Goal: Book appointment/travel/reservation

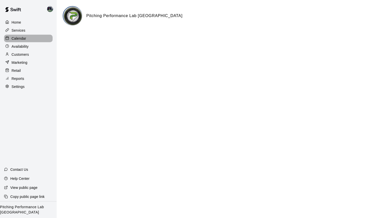
click at [17, 38] on p "Calendar" at bounding box center [19, 38] width 15 height 5
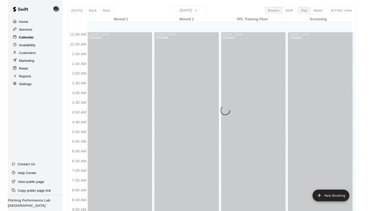
scroll to position [277, 0]
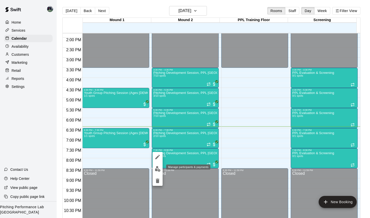
click at [157, 167] on img "edit" at bounding box center [158, 169] width 6 height 6
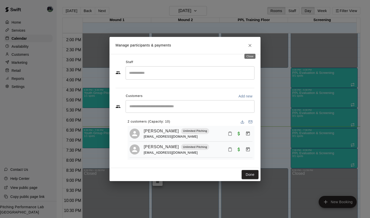
click at [250, 46] on icon "Close" at bounding box center [249, 45] width 5 height 5
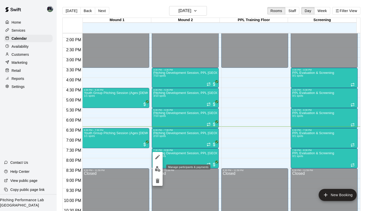
click at [159, 167] on img "edit" at bounding box center [158, 169] width 6 height 6
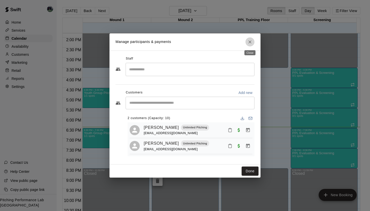
click at [250, 42] on icon "Close" at bounding box center [249, 41] width 3 height 3
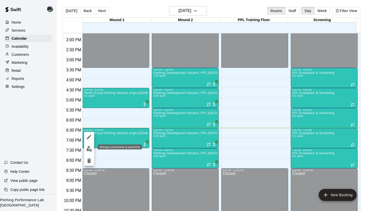
click at [90, 151] on img "edit" at bounding box center [89, 149] width 6 height 6
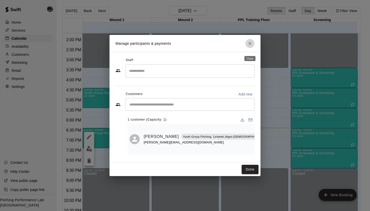
click at [250, 45] on icon "Close" at bounding box center [249, 43] width 3 height 3
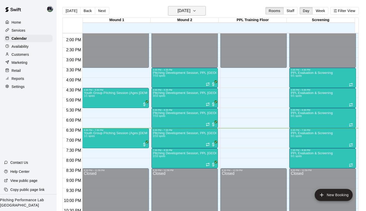
click at [196, 12] on icon "button" at bounding box center [194, 11] width 4 height 6
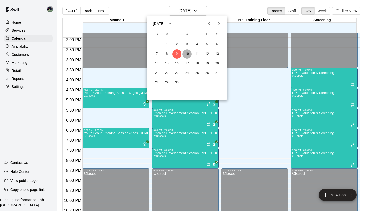
click at [188, 54] on button "10" at bounding box center [186, 54] width 9 height 9
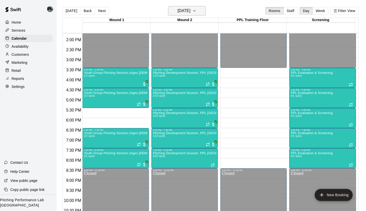
click at [196, 11] on icon "button" at bounding box center [194, 11] width 4 height 6
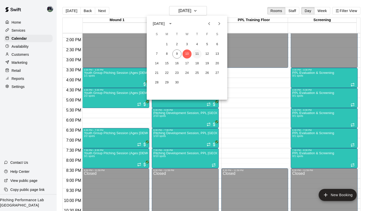
click at [199, 52] on button "11" at bounding box center [196, 54] width 9 height 9
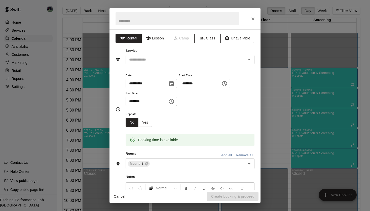
click at [210, 36] on button "Class" at bounding box center [207, 38] width 26 height 9
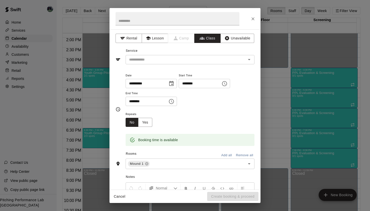
click at [182, 58] on input "text" at bounding box center [185, 60] width 117 height 6
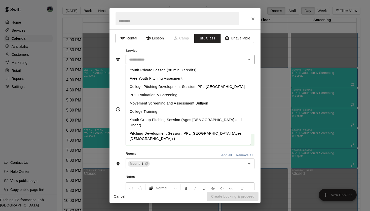
click at [145, 117] on li "Youth Group Pitching Session (Ages [DEMOGRAPHIC_DATA] and Under)" at bounding box center [187, 123] width 125 height 14
type input "**********"
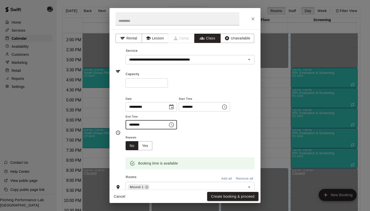
click at [161, 125] on input "********" at bounding box center [144, 124] width 39 height 9
click at [173, 125] on icon "Choose time, selected time is 6:00 PM" at bounding box center [171, 125] width 6 height 6
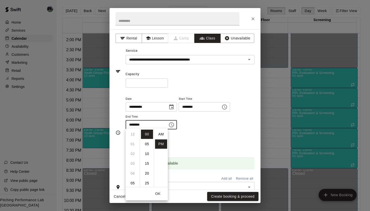
scroll to position [9, 0]
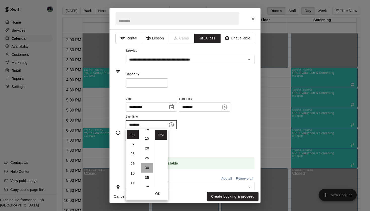
click at [147, 167] on li "30" at bounding box center [147, 167] width 12 height 9
type input "********"
click at [199, 136] on div "Repeats No Yes" at bounding box center [189, 143] width 129 height 16
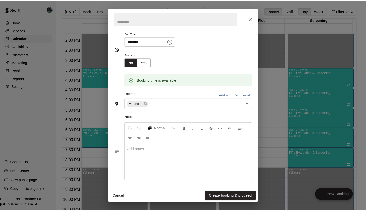
scroll to position [82, 0]
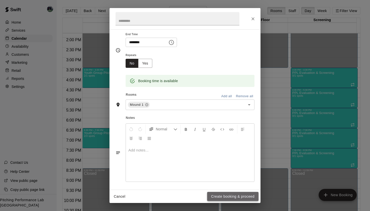
click at [225, 167] on button "Create booking & proceed" at bounding box center [232, 196] width 51 height 9
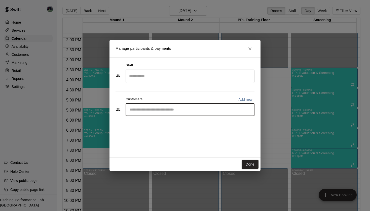
click at [175, 109] on input "Start typing to search customers..." at bounding box center [190, 109] width 124 height 5
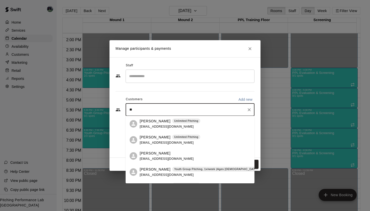
type input "*"
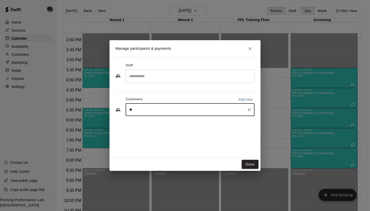
type input "***"
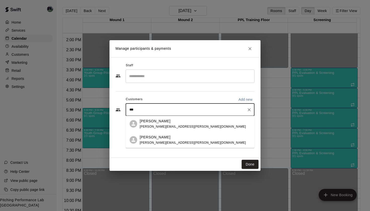
click at [157, 123] on p "[PERSON_NAME]" at bounding box center [155, 121] width 31 height 5
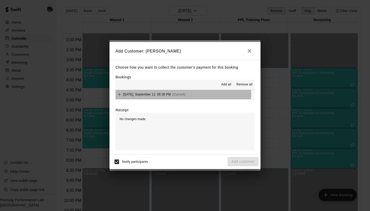
click at [148, 93] on span "[DATE], September 11: 05:30 PM" at bounding box center [147, 95] width 48 height 4
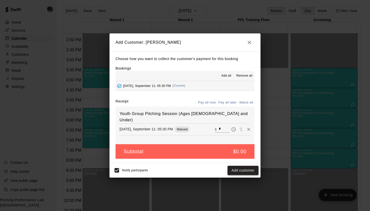
click at [243, 167] on button "Add customer" at bounding box center [242, 170] width 31 height 9
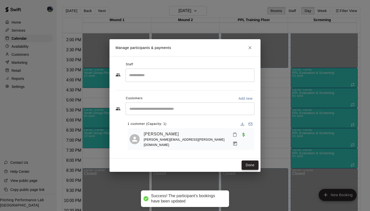
click at [253, 165] on button "Done" at bounding box center [249, 165] width 17 height 9
